Goal: Task Accomplishment & Management: Use online tool/utility

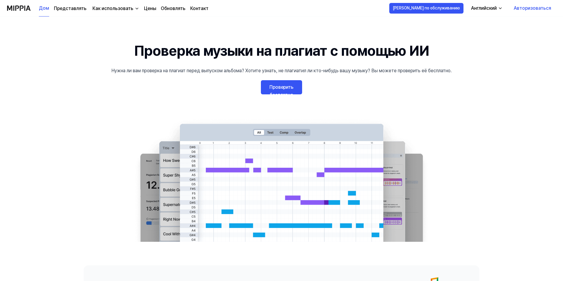
click at [285, 96] on font "Проверить бесплатно" at bounding box center [281, 90] width 24 height 13
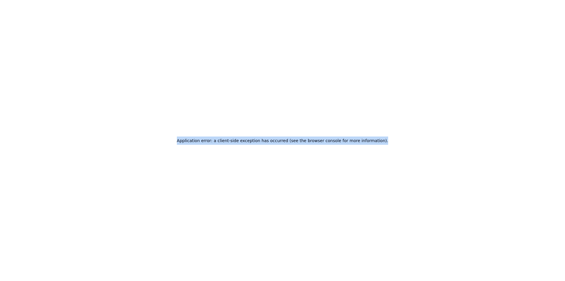
drag, startPoint x: 387, startPoint y: 138, endPoint x: 186, endPoint y: 149, distance: 200.5
click at [186, 149] on div "Application error: a client-side exception has occurred (see the browser consol…" at bounding box center [282, 140] width 565 height 281
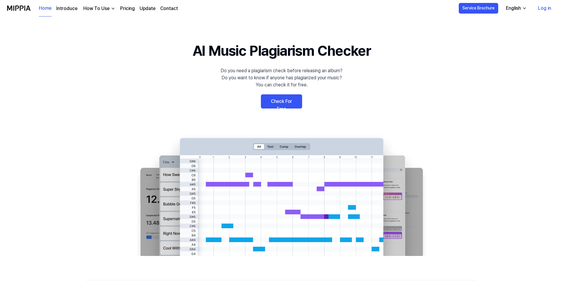
click at [287, 102] on link "Check For Free" at bounding box center [281, 101] width 41 height 14
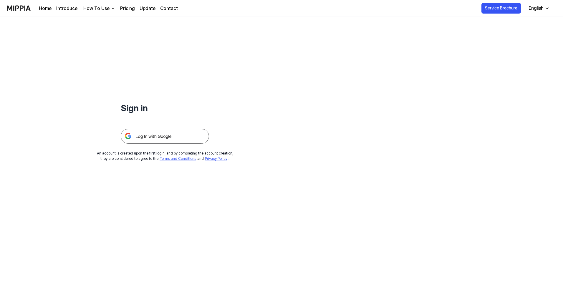
click at [541, 11] on div "English" at bounding box center [535, 8] width 17 height 7
click at [421, 66] on div "Sign in An account is created upon the first login, and by completing the accou…" at bounding box center [281, 148] width 563 height 264
click at [166, 139] on img at bounding box center [165, 136] width 88 height 15
click at [166, 134] on img at bounding box center [165, 136] width 88 height 15
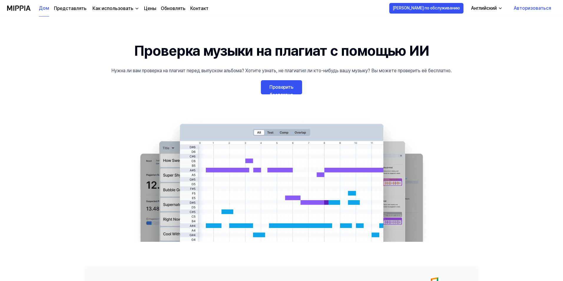
click at [289, 89] on font "Проверить бесплатно" at bounding box center [281, 90] width 24 height 13
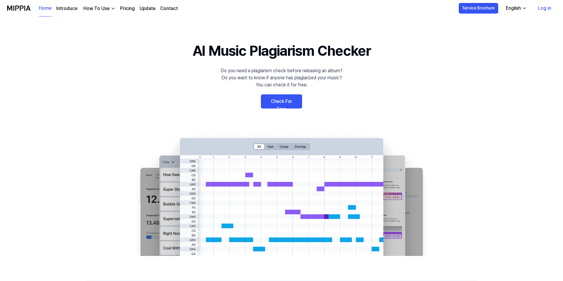
drag, startPoint x: 0, startPoint y: 0, endPoint x: 287, endPoint y: 99, distance: 303.6
click at [287, 99] on link "Check For Free" at bounding box center [281, 101] width 41 height 14
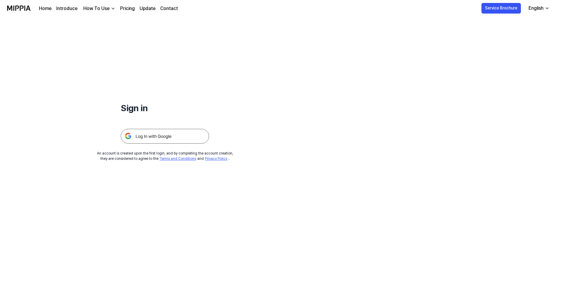
click at [168, 140] on img at bounding box center [165, 136] width 88 height 15
click at [169, 137] on img at bounding box center [165, 136] width 88 height 15
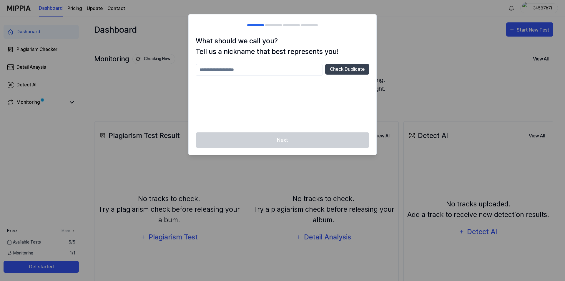
click at [281, 27] on h2 at bounding box center [283, 24] width 188 height 21
click at [407, 42] on div at bounding box center [282, 140] width 565 height 281
click at [463, 41] on div at bounding box center [282, 140] width 565 height 281
drag, startPoint x: 463, startPoint y: 41, endPoint x: 347, endPoint y: 48, distance: 116.2
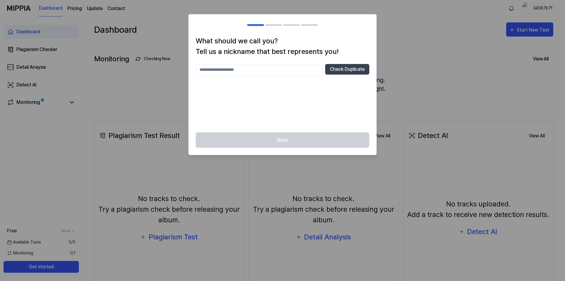
click at [460, 42] on div at bounding box center [282, 140] width 565 height 281
drag, startPoint x: 216, startPoint y: 69, endPoint x: 229, endPoint y: 61, distance: 14.9
click at [217, 69] on input "text" at bounding box center [259, 70] width 127 height 12
type input "*"
type input "**********"
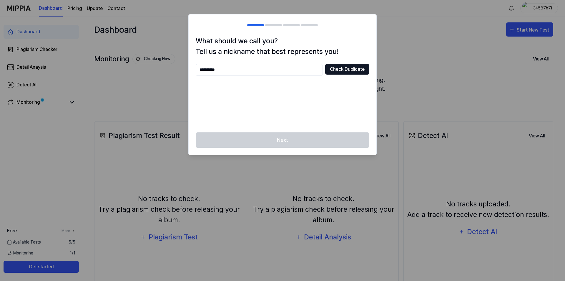
click at [334, 71] on button "Check Duplicate" at bounding box center [347, 69] width 44 height 11
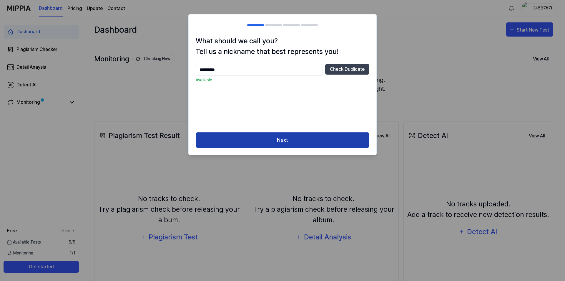
click at [281, 133] on button "Next" at bounding box center [283, 140] width 174 height 16
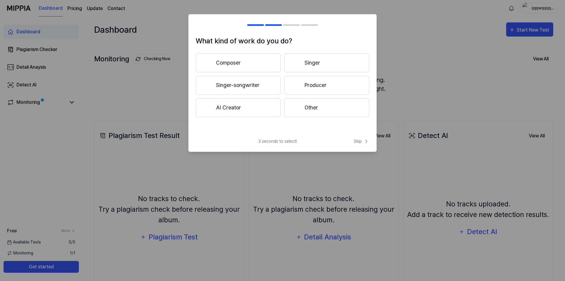
drag, startPoint x: 253, startPoint y: 62, endPoint x: 236, endPoint y: 66, distance: 17.1
click at [236, 66] on button "Composer" at bounding box center [238, 62] width 85 height 19
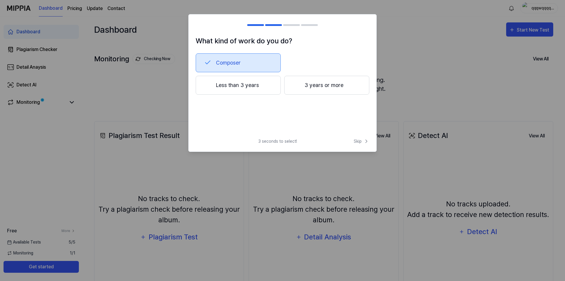
click at [258, 92] on button "Less than 3 years" at bounding box center [238, 85] width 85 height 19
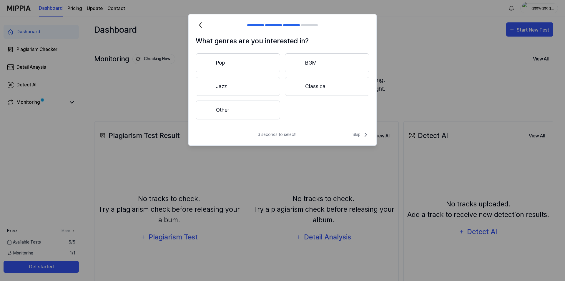
click at [313, 90] on button "Classical" at bounding box center [327, 86] width 84 height 19
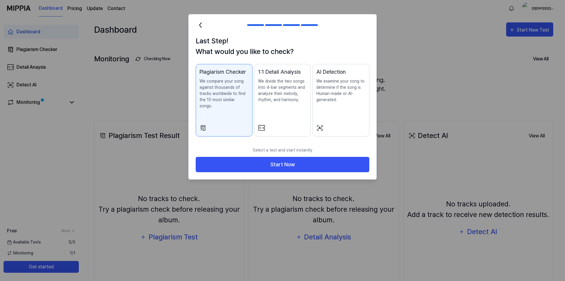
click at [205, 93] on p "We compare your song against thousands of tracks worldwide to find the 10 most …" at bounding box center [224, 93] width 49 height 31
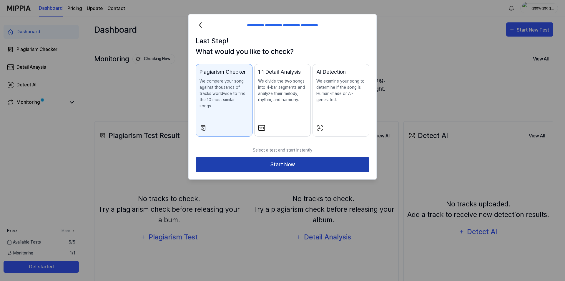
click at [246, 157] on button "Start Now" at bounding box center [283, 165] width 174 height 16
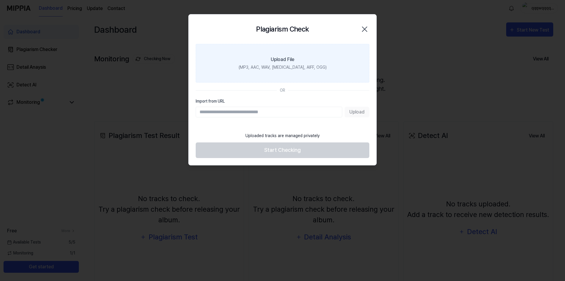
click at [279, 69] on div "(MP3, AAC, WAV, [MEDICAL_DATA], AIFF, OGG)" at bounding box center [283, 67] width 88 height 6
click at [0, 0] on input "Upload File (MP3, AAC, WAV, [MEDICAL_DATA], AIFF, OGG)" at bounding box center [0, 0] width 0 height 0
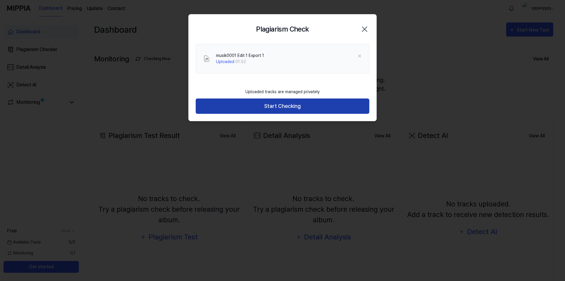
click at [267, 113] on button "Start Checking" at bounding box center [283, 106] width 174 height 16
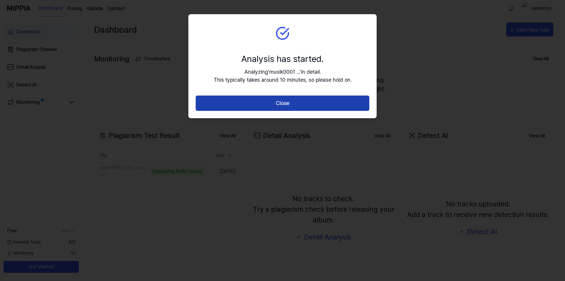
click at [268, 103] on button "Close" at bounding box center [283, 103] width 174 height 16
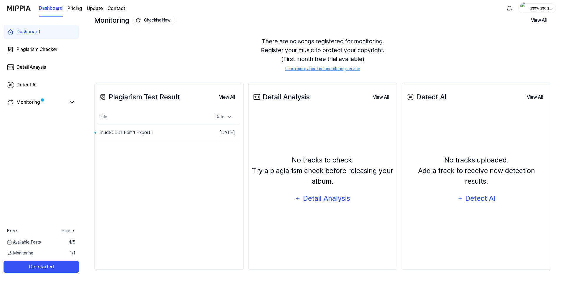
scroll to position [39, 0]
click at [188, 131] on button "Go to Results" at bounding box center [189, 131] width 32 height 9
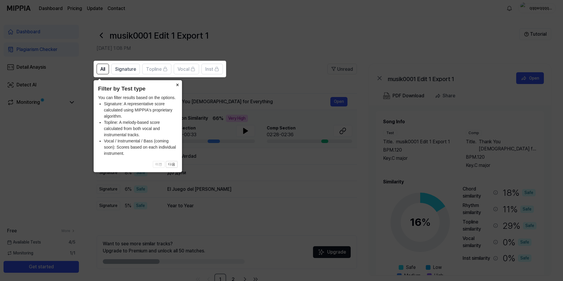
click at [179, 86] on button "×" at bounding box center [177, 84] width 9 height 8
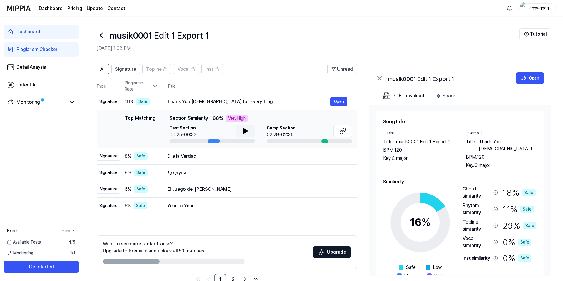
click at [243, 132] on icon at bounding box center [245, 130] width 4 height 5
click at [186, 141] on div at bounding box center [212, 141] width 85 height 4
drag, startPoint x: 180, startPoint y: 141, endPoint x: 172, endPoint y: 140, distance: 8.8
click at [172, 140] on div at bounding box center [212, 141] width 85 height 4
drag, startPoint x: 179, startPoint y: 135, endPoint x: 175, endPoint y: 133, distance: 4.8
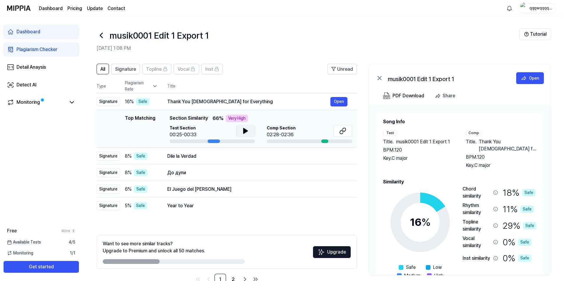
click at [175, 133] on div "00:25-00:33" at bounding box center [183, 134] width 27 height 7
click at [176, 140] on div at bounding box center [212, 141] width 85 height 4
click at [182, 142] on div at bounding box center [212, 141] width 85 height 4
drag, startPoint x: 192, startPoint y: 143, endPoint x: 201, endPoint y: 144, distance: 9.2
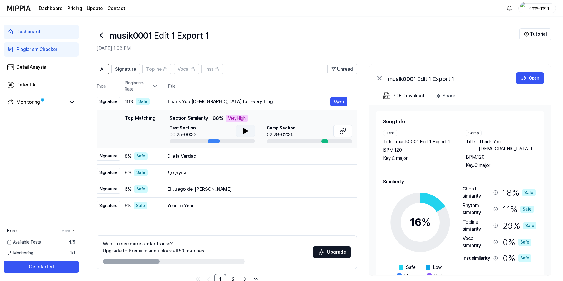
click at [197, 143] on td "Top Matching Top Matching Section Similarity 66 % Very High Test Section 00:25-…" at bounding box center [227, 129] width 260 height 38
drag, startPoint x: 207, startPoint y: 144, endPoint x: 218, endPoint y: 143, distance: 11.3
click at [215, 144] on td "Top Matching Top Matching Section Similarity 66 % Very High Test Section 00:25-…" at bounding box center [227, 129] width 260 height 38
click at [218, 143] on td "Top Matching Top Matching Section Similarity 66 % Very High Test Section 00:25-…" at bounding box center [227, 129] width 260 height 38
drag, startPoint x: 222, startPoint y: 141, endPoint x: 228, endPoint y: 140, distance: 6.6
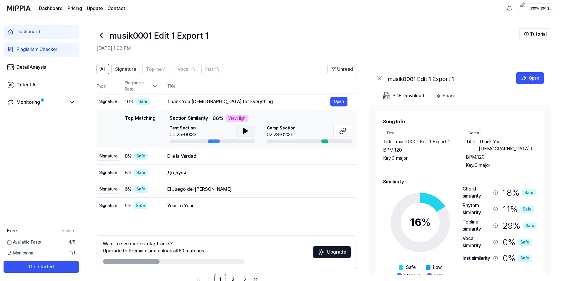
click at [228, 140] on div at bounding box center [212, 141] width 85 height 4
drag, startPoint x: 215, startPoint y: 140, endPoint x: 208, endPoint y: 139, distance: 7.4
click at [208, 139] on div at bounding box center [212, 141] width 85 height 4
drag, startPoint x: 208, startPoint y: 139, endPoint x: 186, endPoint y: 139, distance: 21.5
click at [187, 139] on div "Test Section 00:25-00:33" at bounding box center [212, 134] width 85 height 18
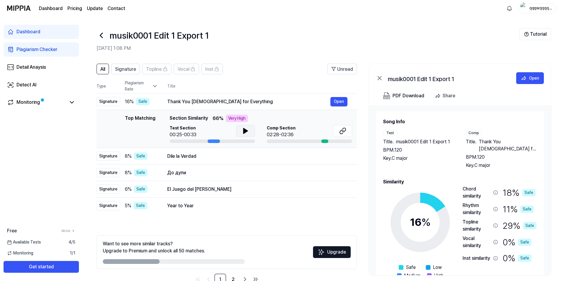
drag, startPoint x: 184, startPoint y: 139, endPoint x: 176, endPoint y: 140, distance: 8.0
click at [176, 140] on div at bounding box center [212, 141] width 85 height 4
click at [135, 122] on div "Top Matching" at bounding box center [140, 129] width 31 height 28
click at [186, 117] on span "Section Similarity" at bounding box center [189, 118] width 38 height 7
drag, startPoint x: 190, startPoint y: 117, endPoint x: 203, endPoint y: 117, distance: 13.3
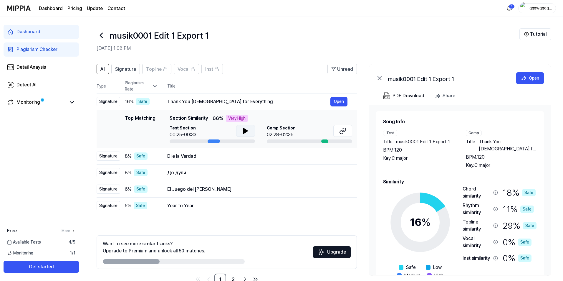
click at [202, 117] on span "Section Similarity" at bounding box center [189, 118] width 38 height 7
click at [287, 125] on div "Top Matching Section Similarity 66 % Very High Test Section 00:25-00:33 Comp Se…" at bounding box center [261, 129] width 183 height 28
click at [285, 129] on span "Comp Section" at bounding box center [281, 128] width 29 height 6
drag, startPoint x: 288, startPoint y: 138, endPoint x: 302, endPoint y: 139, distance: 14.1
click at [288, 139] on div "Comp Section 02:28-02:36" at bounding box center [309, 134] width 85 height 18
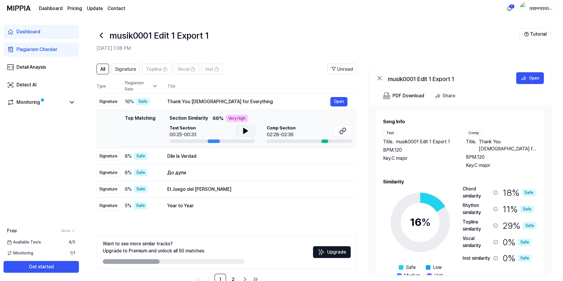
drag, startPoint x: 302, startPoint y: 139, endPoint x: 313, endPoint y: 139, distance: 10.3
click at [309, 139] on div "Comp Section 02:28-02:36" at bounding box center [309, 134] width 85 height 18
click at [314, 139] on div "Comp Section 02:28-02:36" at bounding box center [309, 134] width 85 height 18
click at [333, 158] on button "Open" at bounding box center [338, 155] width 17 height 9
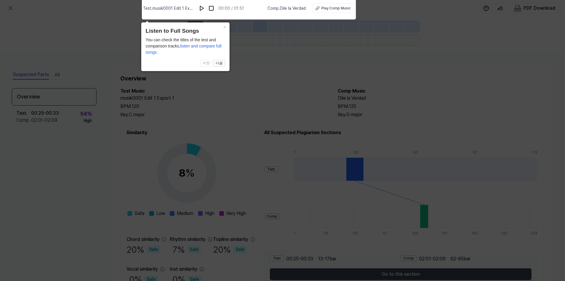
click at [200, 104] on icon at bounding box center [282, 139] width 565 height 284
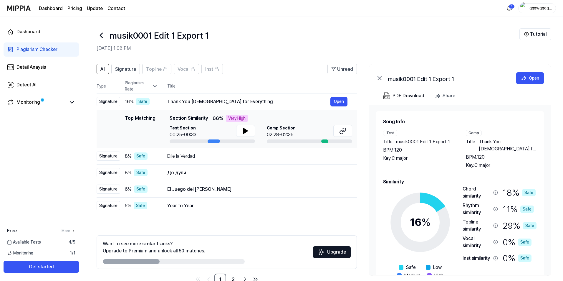
click at [81, 126] on div "Dashboard Plagiarism Checker Detail Anaysis Detect AI Monitoring Free More Avai…" at bounding box center [41, 148] width 82 height 264
click at [115, 124] on div "Top Matching Top Matching Section Similarity 66 % Very High Test Section 00:25-…" at bounding box center [226, 129] width 251 height 28
click at [127, 106] on td "16 % Safe" at bounding box center [139, 101] width 38 height 16
click at [231, 103] on div "Thank You [DEMOGRAPHIC_DATA] for Everything" at bounding box center [248, 101] width 163 height 7
drag, startPoint x: 232, startPoint y: 102, endPoint x: 174, endPoint y: 101, distance: 57.7
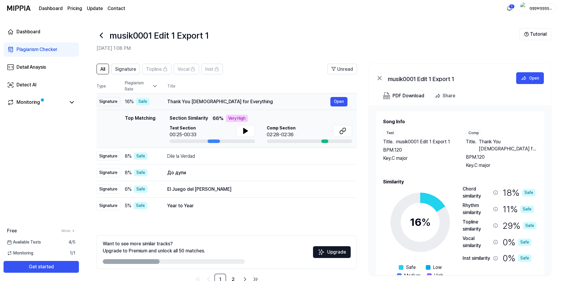
click at [174, 101] on div "Thank You [DEMOGRAPHIC_DATA] for Everything" at bounding box center [248, 101] width 163 height 7
drag, startPoint x: 170, startPoint y: 101, endPoint x: 200, endPoint y: 104, distance: 30.5
click at [200, 104] on div "Thank You [DEMOGRAPHIC_DATA] for Everything" at bounding box center [248, 101] width 163 height 7
click at [196, 103] on div "Thank You [DEMOGRAPHIC_DATA] for Everything" at bounding box center [248, 101] width 163 height 7
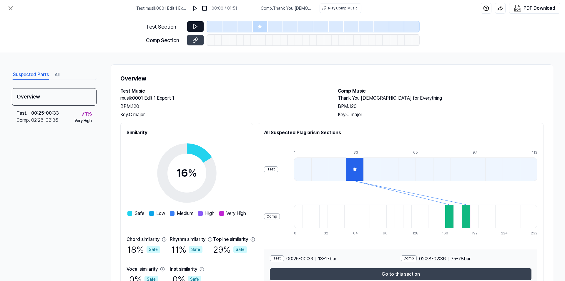
click at [196, 30] on button at bounding box center [195, 26] width 16 height 11
click at [196, 26] on icon at bounding box center [196, 27] width 6 height 6
click at [194, 29] on icon at bounding box center [196, 27] width 6 height 6
click at [198, 10] on img at bounding box center [195, 8] width 6 height 6
click at [198, 10] on img at bounding box center [196, 8] width 6 height 6
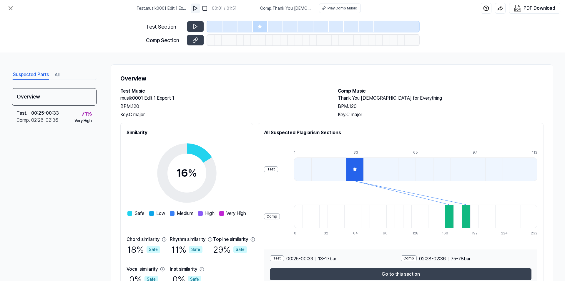
click at [198, 10] on img at bounding box center [196, 8] width 6 height 6
click at [198, 10] on img at bounding box center [195, 8] width 6 height 6
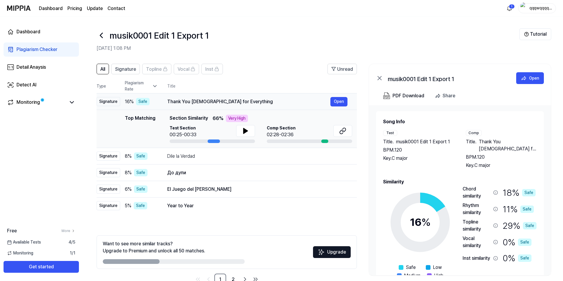
drag, startPoint x: 227, startPoint y: 103, endPoint x: 204, endPoint y: 99, distance: 22.8
click at [204, 99] on div "Thank You [DEMOGRAPHIC_DATA] for Everything" at bounding box center [248, 101] width 163 height 7
drag, startPoint x: 210, startPoint y: 102, endPoint x: 267, endPoint y: 76, distance: 62.7
click at [267, 76] on header "All Signature Topline Vocal Inst Unread" at bounding box center [227, 71] width 260 height 15
drag, startPoint x: 196, startPoint y: 155, endPoint x: 171, endPoint y: 155, distance: 25.3
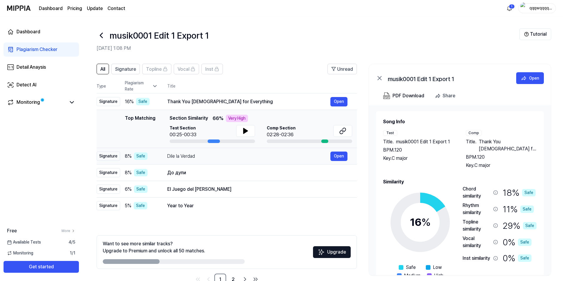
click at [171, 155] on div "Dile la Verdad" at bounding box center [248, 156] width 163 height 7
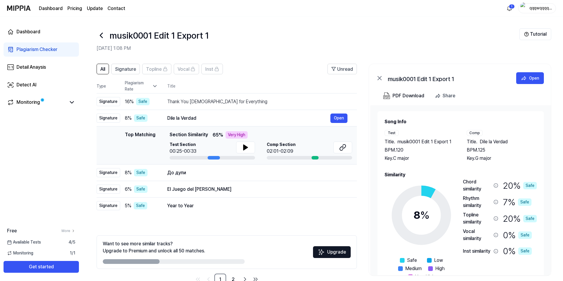
drag, startPoint x: 171, startPoint y: 155, endPoint x: 178, endPoint y: 155, distance: 7.1
click at [178, 155] on div "Test Section 00:25-00:33" at bounding box center [212, 150] width 85 height 18
click at [181, 102] on div "Thank You [DEMOGRAPHIC_DATA] for Everything" at bounding box center [248, 101] width 163 height 7
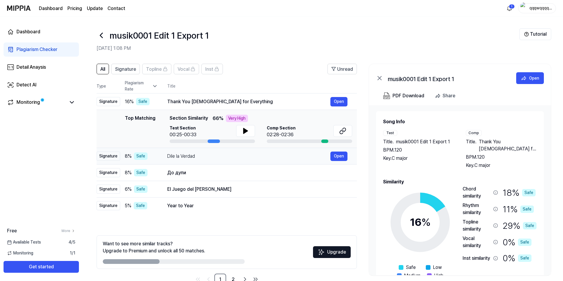
drag, startPoint x: 195, startPoint y: 155, endPoint x: 167, endPoint y: 156, distance: 27.7
click at [167, 156] on td "Dile la Verdad Open" at bounding box center [257, 156] width 199 height 16
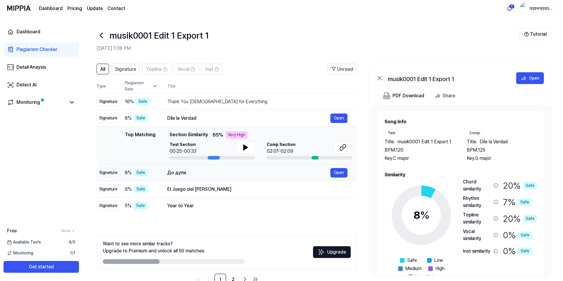
click at [191, 172] on div "До дупи" at bounding box center [248, 172] width 163 height 7
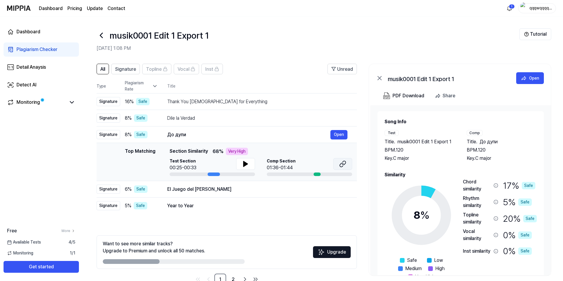
click at [345, 165] on icon at bounding box center [342, 163] width 7 height 7
click at [241, 164] on button at bounding box center [245, 164] width 19 height 12
click at [245, 164] on icon at bounding box center [244, 163] width 1 height 5
click at [211, 103] on div "Thank You [DEMOGRAPHIC_DATA] for Everything" at bounding box center [248, 101] width 163 height 7
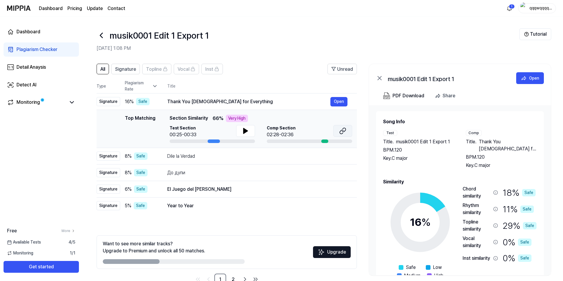
click at [340, 130] on icon at bounding box center [342, 130] width 7 height 7
click at [210, 171] on div "До дупи" at bounding box center [248, 172] width 163 height 7
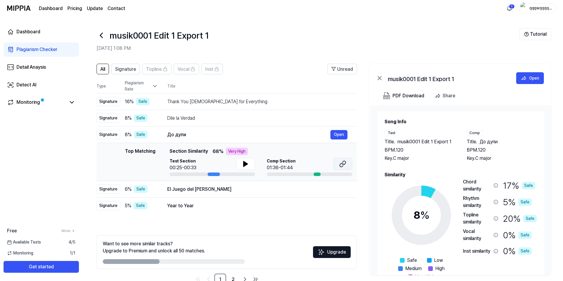
click at [340, 165] on icon at bounding box center [342, 163] width 7 height 7
click at [221, 108] on td "Thank You [DEMOGRAPHIC_DATA] for Everything Open" at bounding box center [257, 101] width 199 height 16
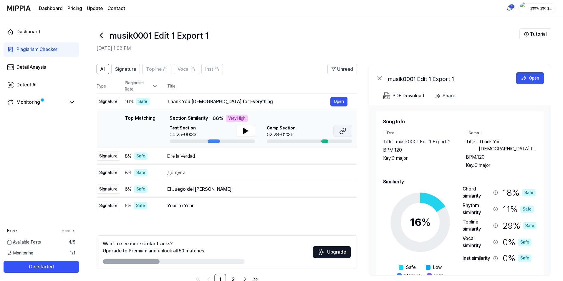
click at [346, 129] on button at bounding box center [342, 131] width 19 height 12
click at [200, 157] on div "Dile la Verdad" at bounding box center [248, 156] width 163 height 7
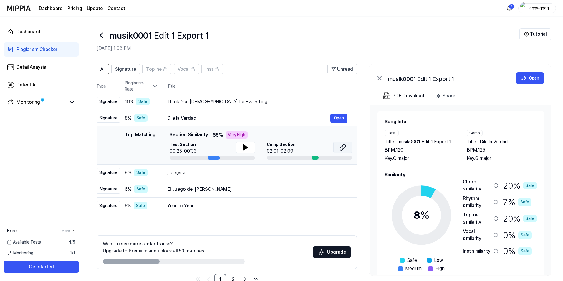
click at [343, 143] on button at bounding box center [342, 147] width 19 height 12
click at [221, 187] on div "El Juego del [PERSON_NAME]" at bounding box center [248, 188] width 163 height 7
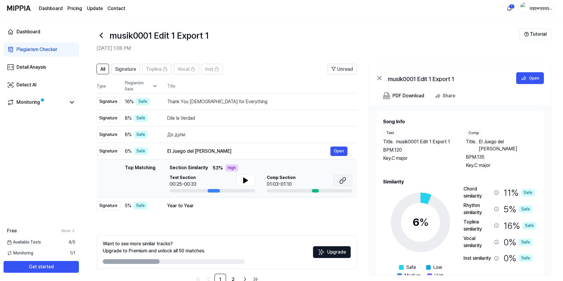
click at [347, 183] on button at bounding box center [342, 180] width 19 height 12
click at [217, 205] on div "Year to Year" at bounding box center [248, 205] width 163 height 7
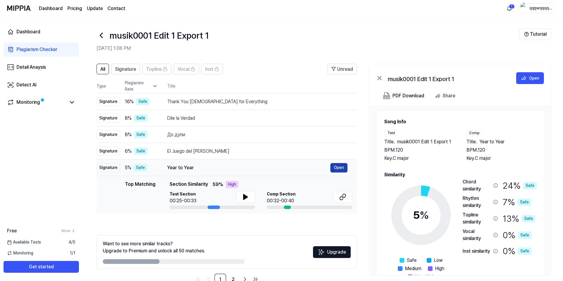
click at [334, 169] on button "Open" at bounding box center [338, 167] width 17 height 9
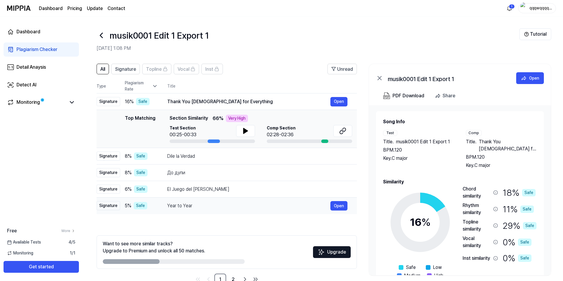
click at [216, 207] on div "Year to Year" at bounding box center [248, 205] width 163 height 7
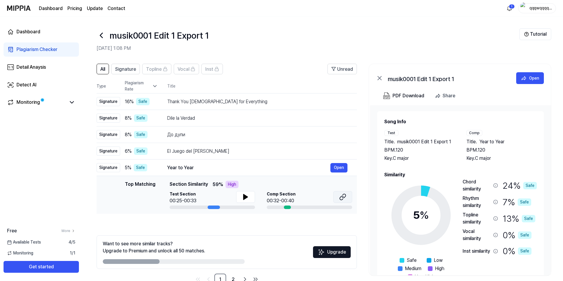
click at [344, 199] on icon at bounding box center [342, 196] width 7 height 7
